Goal: Complete application form

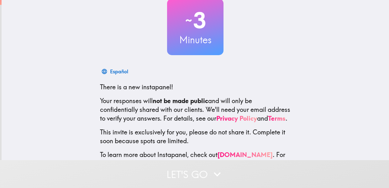
scroll to position [68, 0]
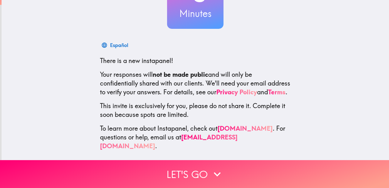
click at [217, 182] on button "Let's go" at bounding box center [194, 174] width 389 height 28
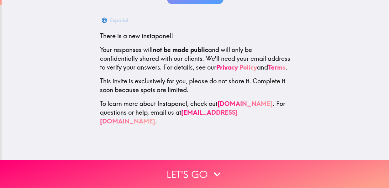
scroll to position [0, 0]
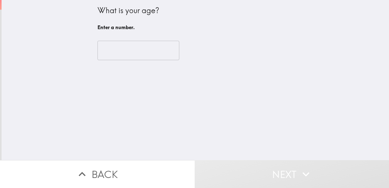
click at [151, 53] on input "number" at bounding box center [139, 50] width 82 height 19
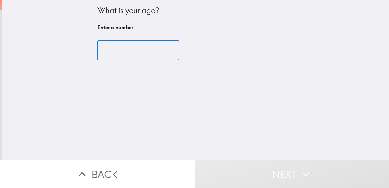
type input "2"
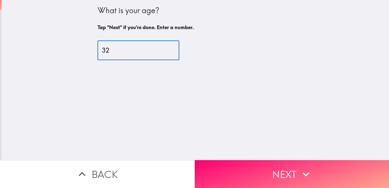
type input "32"
click at [255, 179] on button "Next" at bounding box center [292, 174] width 195 height 28
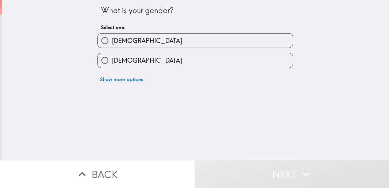
click at [241, 72] on div "Show more options" at bounding box center [192, 77] width 201 height 18
click at [235, 61] on label "[DEMOGRAPHIC_DATA]" at bounding box center [195, 60] width 195 height 14
click at [112, 61] on input "[DEMOGRAPHIC_DATA]" at bounding box center [105, 60] width 14 height 14
radio input "true"
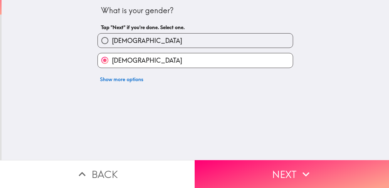
click at [278, 182] on button "Next" at bounding box center [292, 174] width 195 height 28
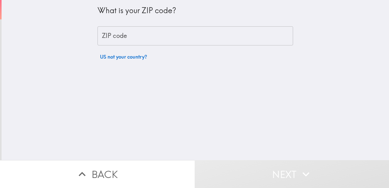
click at [246, 36] on input "ZIP code" at bounding box center [196, 35] width 196 height 19
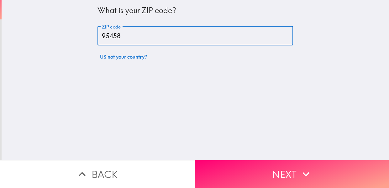
type input "95458"
click at [283, 178] on button "Next" at bounding box center [292, 174] width 195 height 28
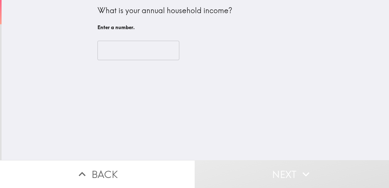
click at [160, 53] on input "number" at bounding box center [139, 50] width 82 height 19
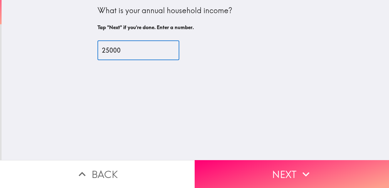
type input "25000"
click at [269, 180] on button "Next" at bounding box center [292, 174] width 195 height 28
